Goal: Task Accomplishment & Management: Use online tool/utility

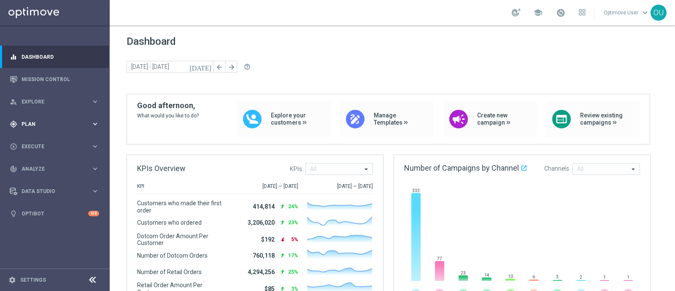
click at [39, 129] on div "gps_fixed Plan keyboard_arrow_right" at bounding box center [54, 124] width 109 height 22
click at [38, 166] on span "Templates" at bounding box center [52, 166] width 60 height 5
click at [43, 180] on link "Optimail" at bounding box center [57, 179] width 62 height 7
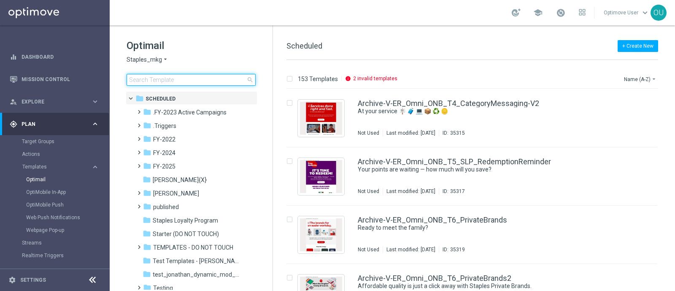
click at [238, 79] on input at bounding box center [191, 80] width 129 height 12
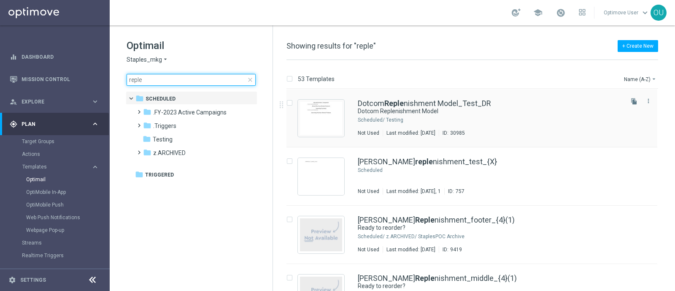
type input "reple"
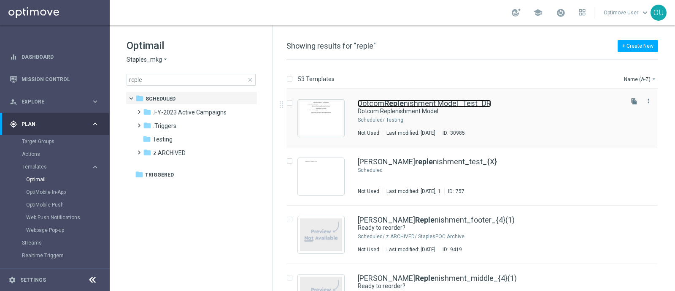
click at [465, 102] on link "Dotcom Reple nishment Model_Test_DR" at bounding box center [424, 104] width 133 height 8
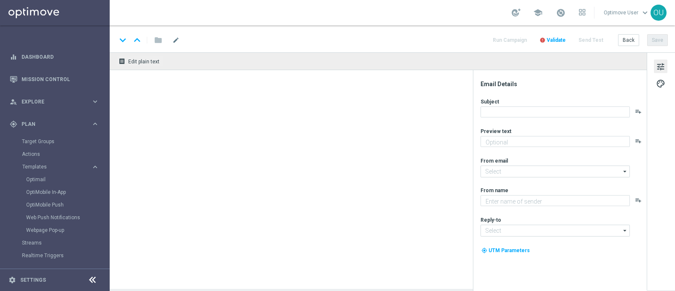
type input "[EMAIL_ADDRESS][DOMAIN_NAME]"
type textarea "Staples"
type input "[EMAIL_ADDRESS][DOMAIN_NAME]"
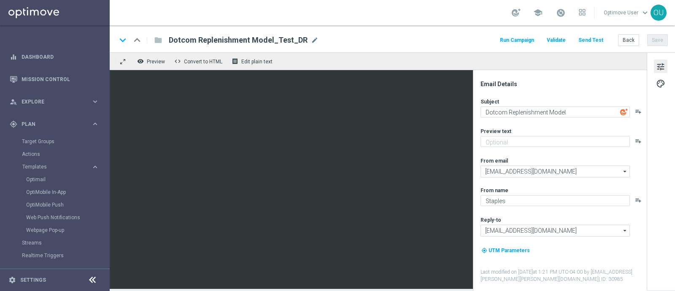
click at [598, 279] on span "| ID: 30985" at bounding box center [610, 279] width 24 height 6
copy span "30985"
click at [36, 77] on link "Mission Control" at bounding box center [61, 79] width 78 height 22
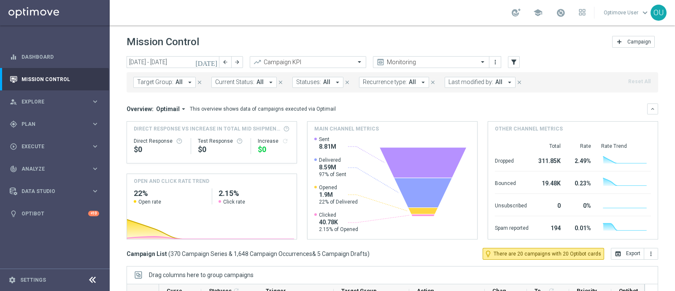
click at [214, 64] on icon "[DATE]" at bounding box center [206, 62] width 23 height 8
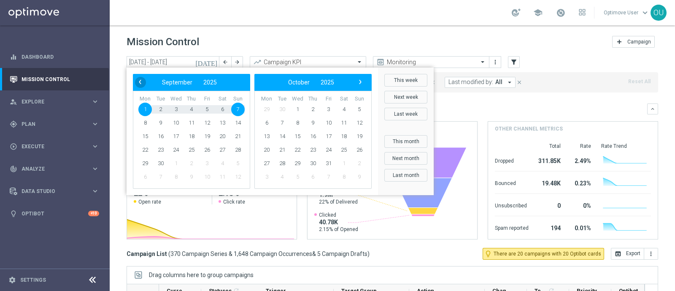
click at [141, 80] on span "‹" at bounding box center [140, 81] width 11 height 11
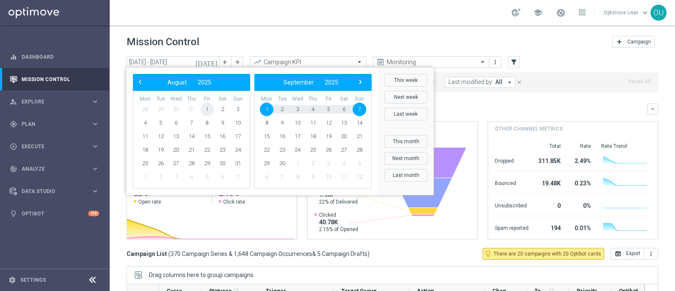
click at [211, 108] on span "1" at bounding box center [206, 108] width 13 height 13
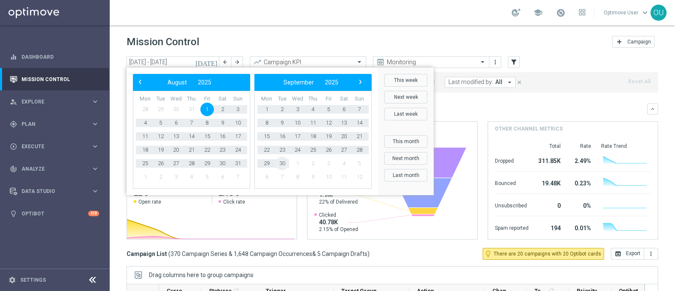
click at [283, 161] on span "30" at bounding box center [281, 162] width 13 height 13
type input "[DATE] - [DATE]"
